Goal: Navigation & Orientation: Find specific page/section

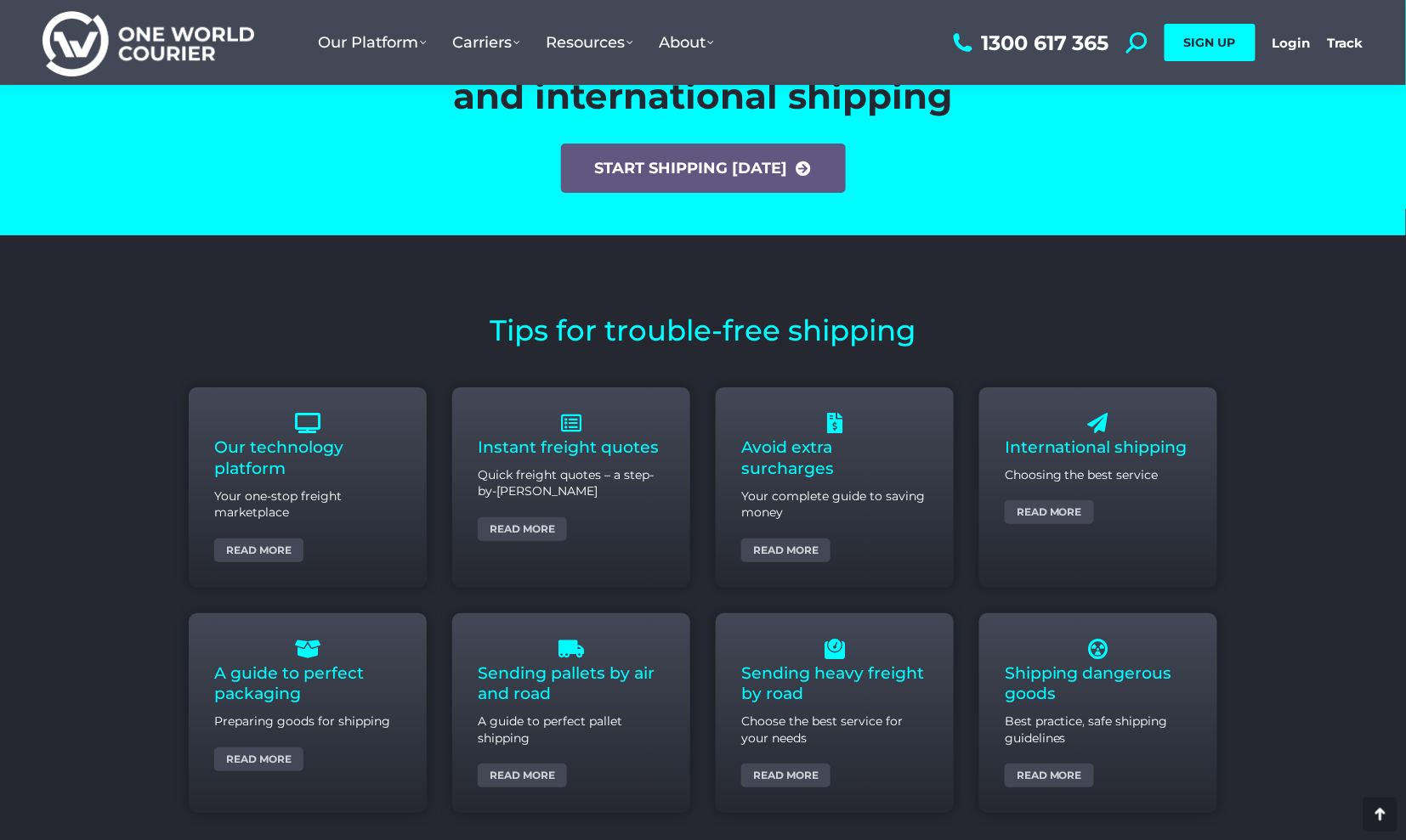
scroll to position [7001, 0]
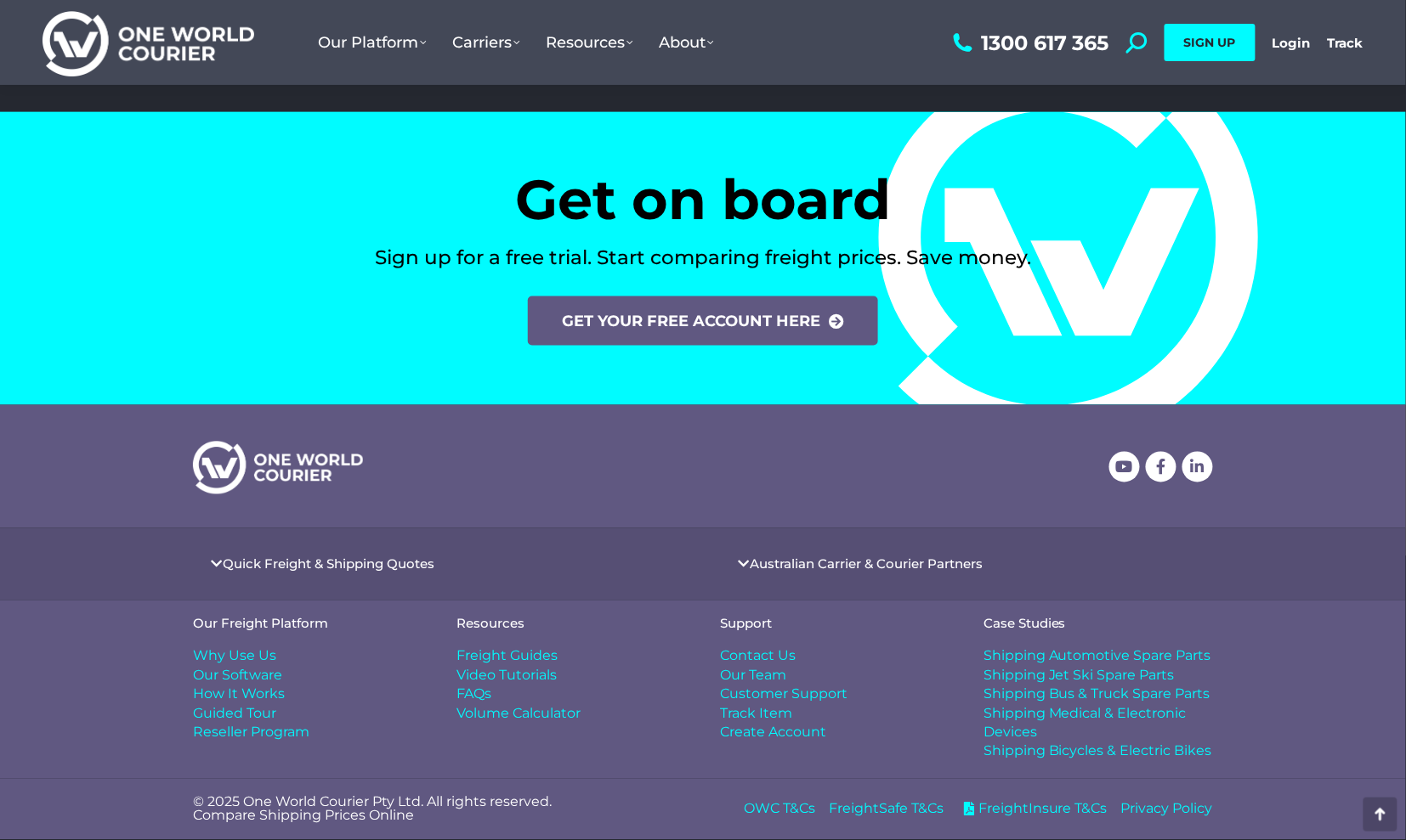
click at [885, 802] on span "FreightSafe T&Cs" at bounding box center [885, 809] width 115 height 19
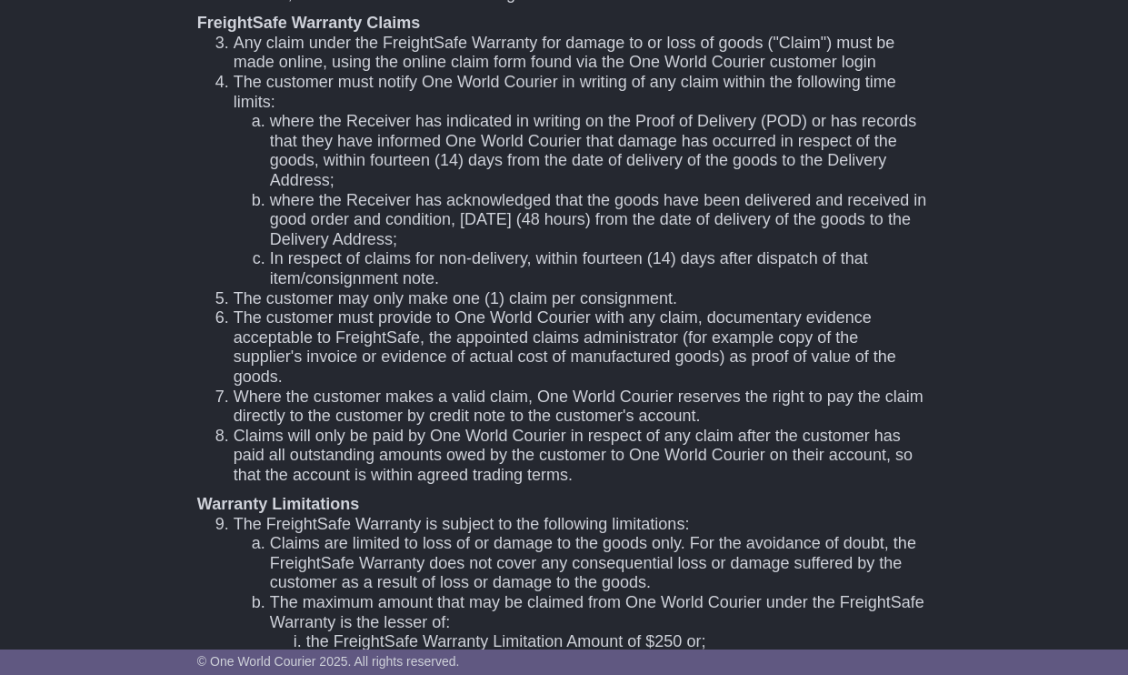
scroll to position [152, 0]
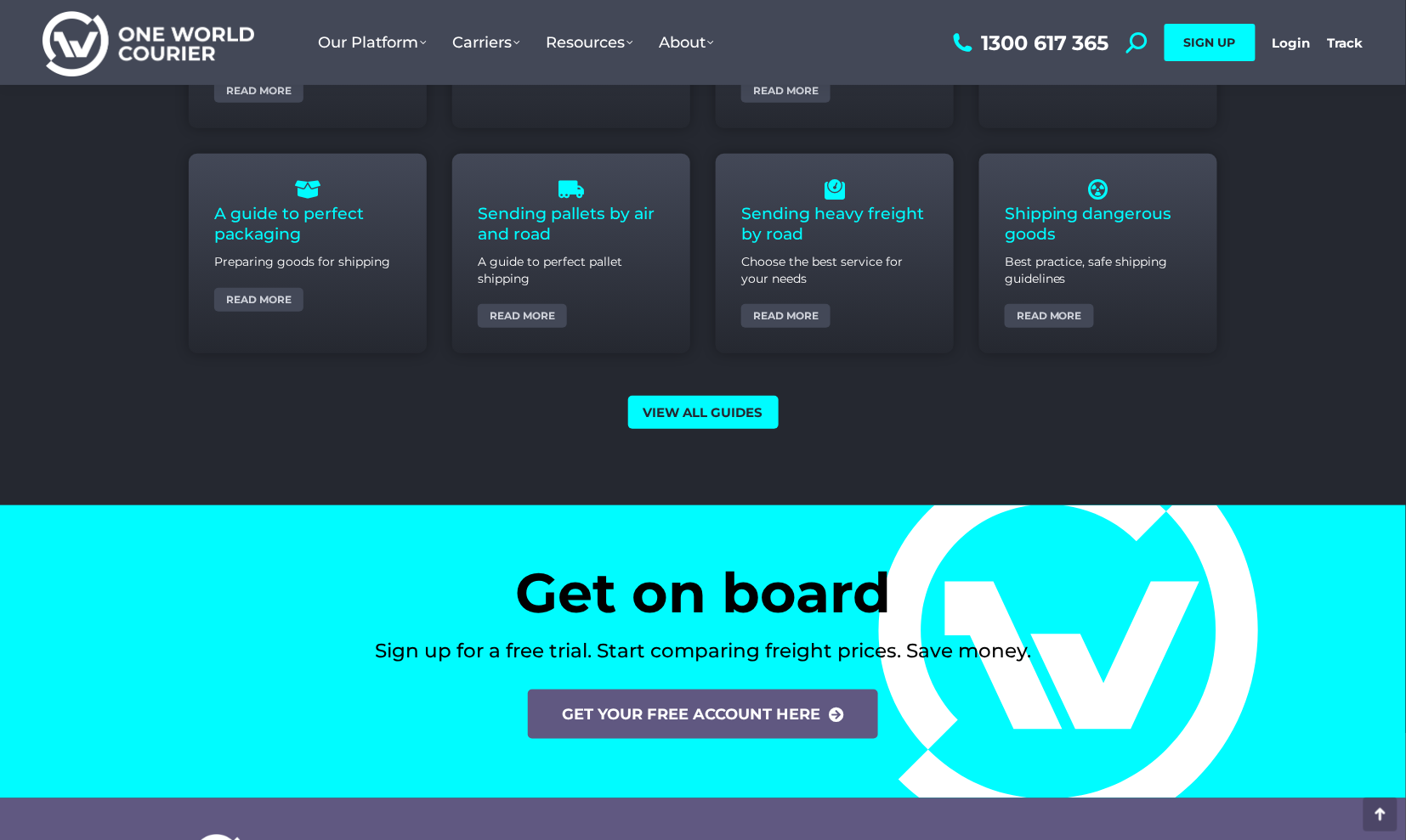
scroll to position [7001, 0]
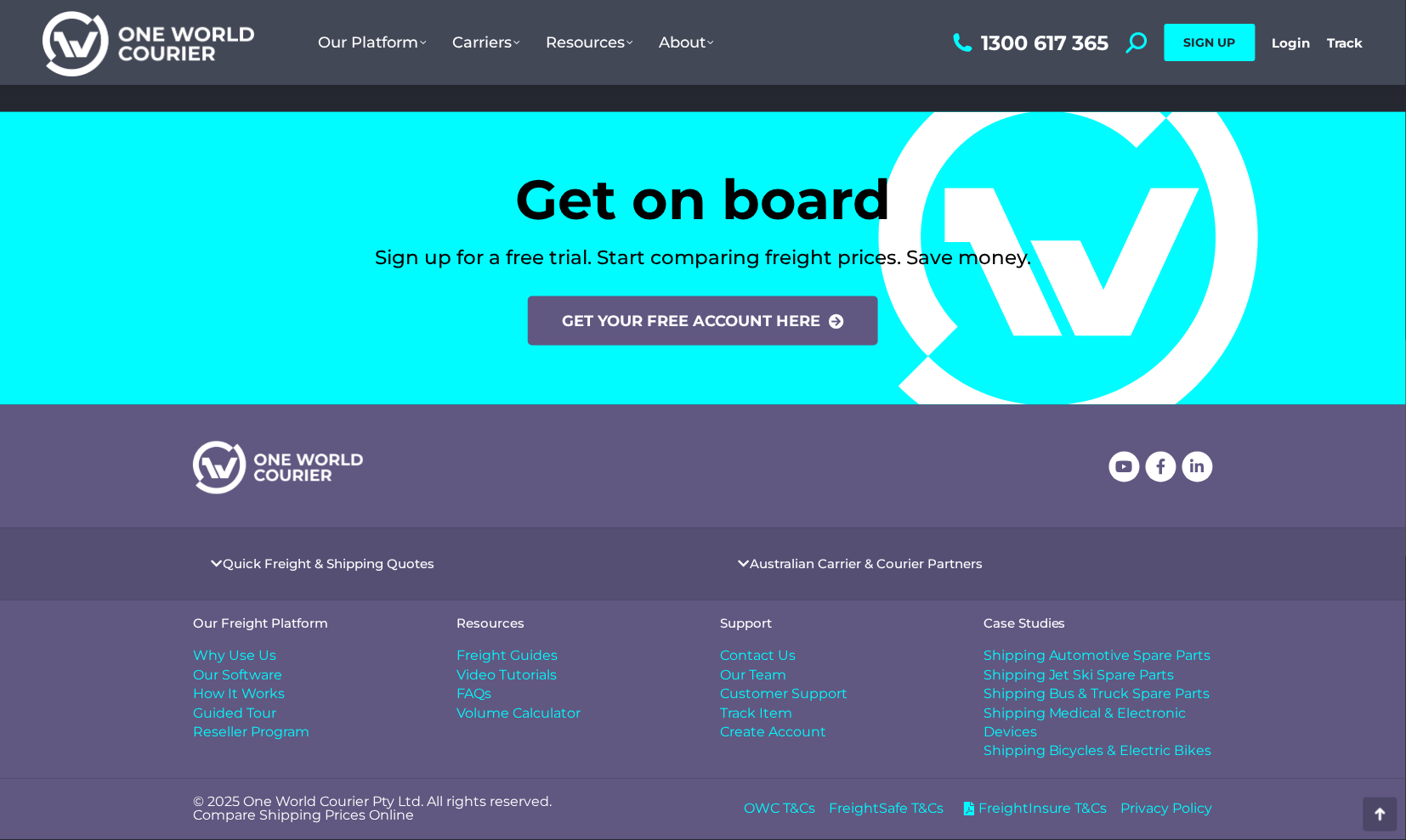
click at [1040, 809] on span "FreightInsure T&Cs" at bounding box center [1040, 809] width 134 height 19
